Goal: Information Seeking & Learning: Learn about a topic

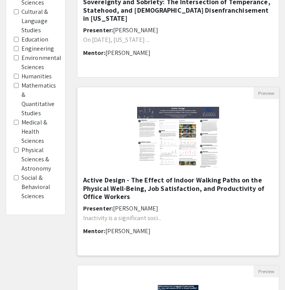
scroll to position [184, 0]
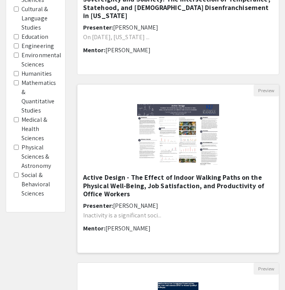
click at [153, 130] on img "Open Presentation <p>Active Design - The Effect of Indoor Walking Paths on the …" at bounding box center [178, 134] width 97 height 77
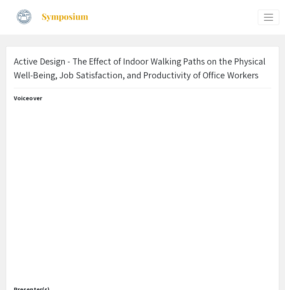
select select "custom"
type input "0"
select select "custom"
type input "1"
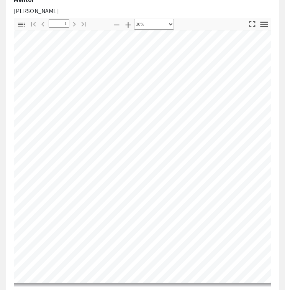
scroll to position [149, 204]
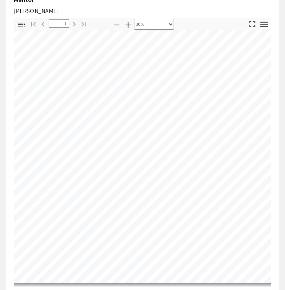
click at [113, 28] on icon "button" at bounding box center [116, 24] width 9 height 9
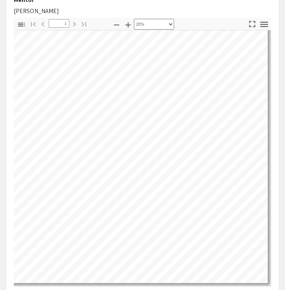
click at [113, 28] on icon "button" at bounding box center [116, 24] width 9 height 9
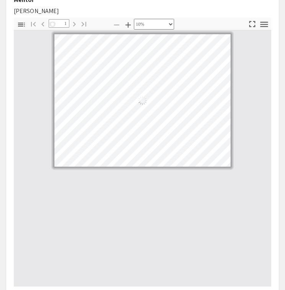
scroll to position [0, 0]
click at [124, 23] on icon "button" at bounding box center [128, 24] width 9 height 9
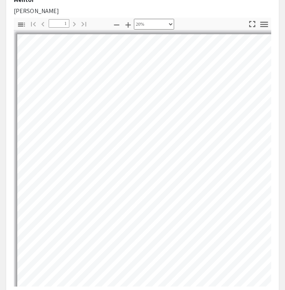
click at [112, 29] on icon "button" at bounding box center [116, 24] width 9 height 9
select select "custom"
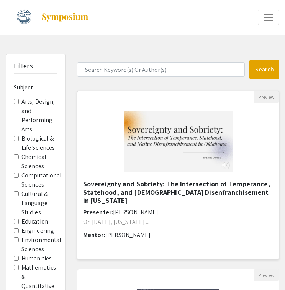
click at [123, 128] on img at bounding box center [178, 141] width 124 height 77
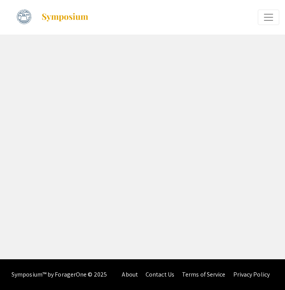
select select "custom"
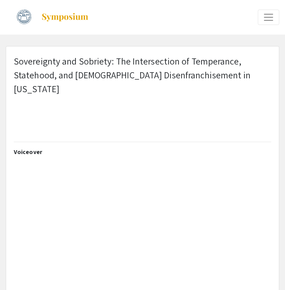
type input "0"
select select "custom"
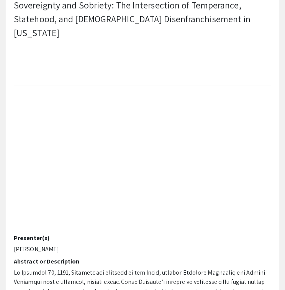
scroll to position [51, 0]
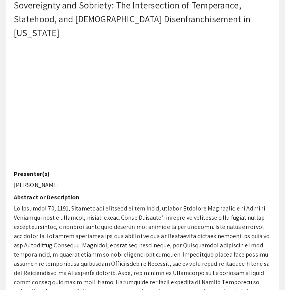
type input "1"
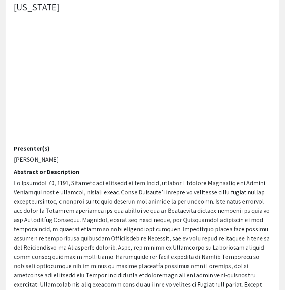
select select "auto"
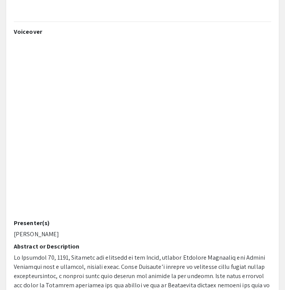
scroll to position [11, 0]
